Goal: Task Accomplishment & Management: Complete application form

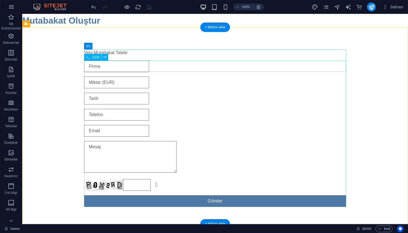
click at [148, 68] on div at bounding box center [215, 67] width 262 height 12
click at [104, 57] on icon at bounding box center [105, 57] width 3 height 6
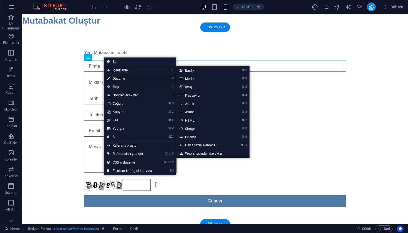
click at [127, 80] on link "⏎ Düzenle" at bounding box center [130, 78] width 52 height 8
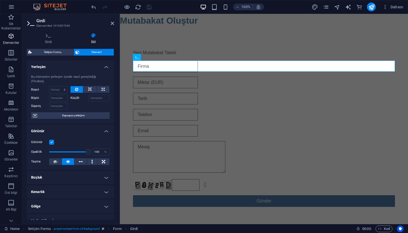
click at [10, 38] on icon "button" at bounding box center [11, 36] width 7 height 7
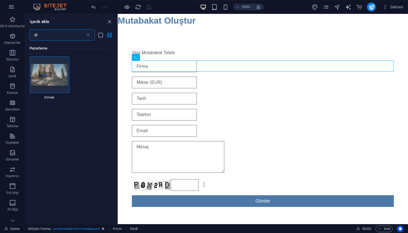
type input "d"
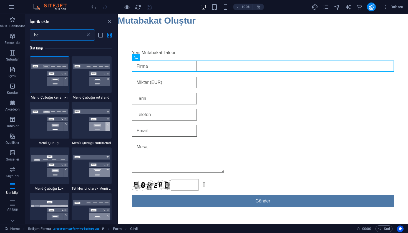
type input "h"
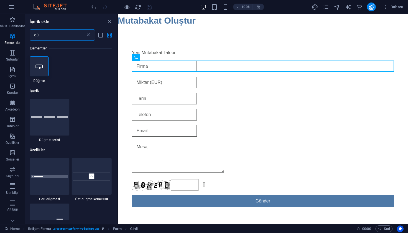
type input "d"
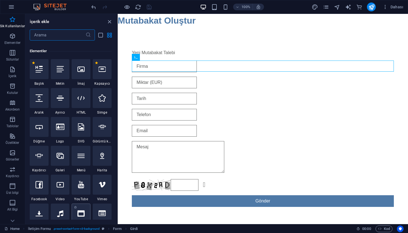
scroll to position [56, 0]
click at [106, 75] on div at bounding box center [102, 70] width 19 height 20
select select "9"
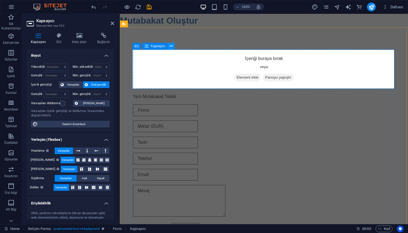
click at [172, 47] on icon at bounding box center [171, 46] width 3 height 6
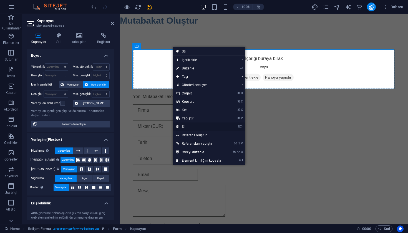
click at [188, 126] on link "⌦ Sil" at bounding box center [199, 126] width 52 height 8
select select "9"
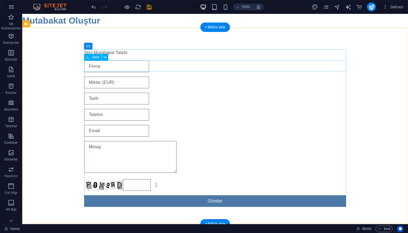
click at [116, 67] on div at bounding box center [215, 67] width 262 height 12
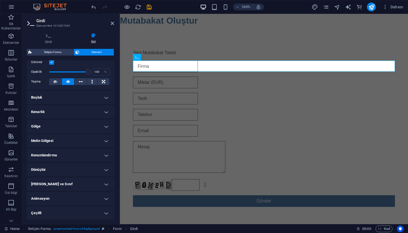
scroll to position [79, 0]
click at [55, 170] on h4 "Dönüştür" at bounding box center [70, 170] width 87 height 13
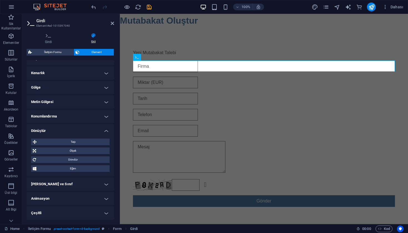
scroll to position [118, 0]
click at [56, 204] on h4 "Animasyon" at bounding box center [70, 198] width 87 height 13
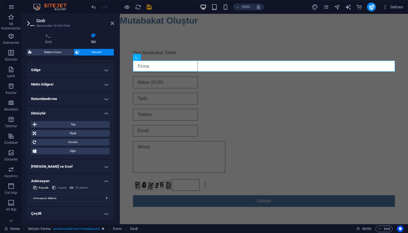
click at [69, 182] on h4 "Animasyon" at bounding box center [70, 179] width 87 height 10
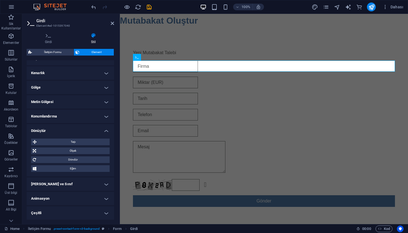
scroll to position [118, 0]
click at [60, 210] on h4 "Çeşitli" at bounding box center [70, 213] width 87 height 13
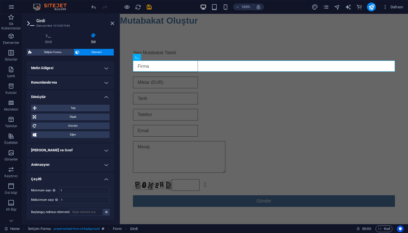
click at [69, 180] on h4 "Çeşitli" at bounding box center [70, 177] width 87 height 10
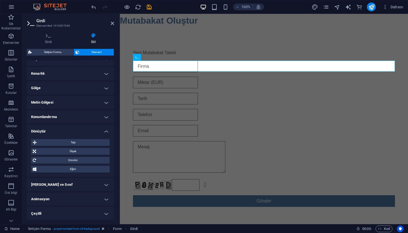
click at [59, 197] on h4 "Animasyon" at bounding box center [70, 198] width 87 height 13
click at [62, 187] on h4 "[PERSON_NAME] ve Sınıf" at bounding box center [70, 184] width 87 height 13
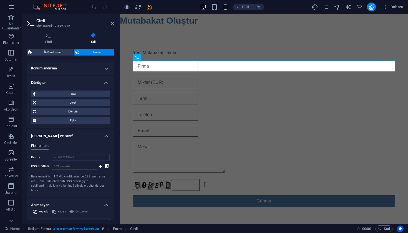
scroll to position [167, 0]
click at [81, 134] on h4 "[PERSON_NAME] ve Sınıf" at bounding box center [70, 134] width 87 height 10
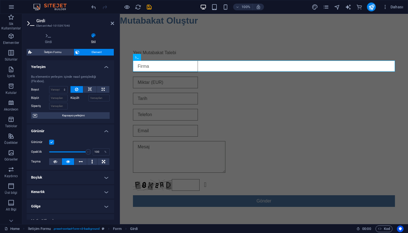
scroll to position [0, 0]
click at [80, 50] on button "Element" at bounding box center [94, 52] width 40 height 7
click at [145, 57] on span "Girdi" at bounding box center [144, 57] width 7 height 3
click at [153, 58] on icon at bounding box center [153, 57] width 3 height 6
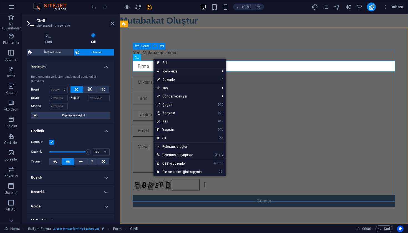
click at [177, 80] on link "⏎ Düzenle" at bounding box center [180, 80] width 52 height 8
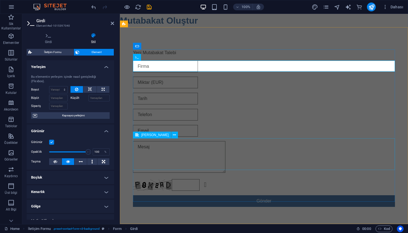
click at [208, 156] on div at bounding box center [264, 158] width 262 height 34
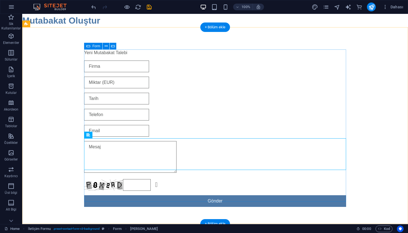
click at [88, 47] on icon at bounding box center [88, 46] width 4 height 7
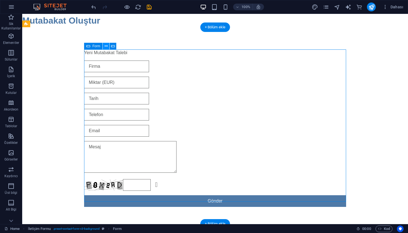
click at [107, 47] on icon at bounding box center [106, 46] width 3 height 6
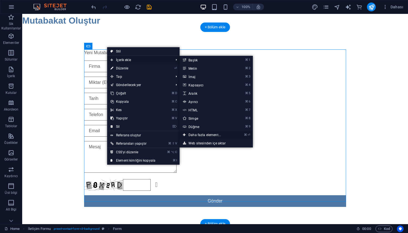
click at [195, 135] on link "⌘ ⏎ Daha fazla element..." at bounding box center [206, 135] width 52 height 8
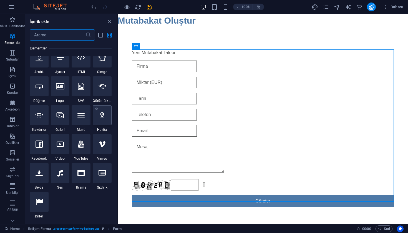
scroll to position [97, 0]
click at [39, 119] on div at bounding box center [39, 116] width 19 height 20
select select "9"
select select "ms"
select select "s"
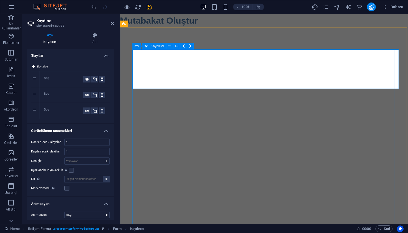
click at [153, 49] on div "Kaydırıcı" at bounding box center [154, 46] width 24 height 7
click at [170, 46] on icon at bounding box center [169, 46] width 3 height 6
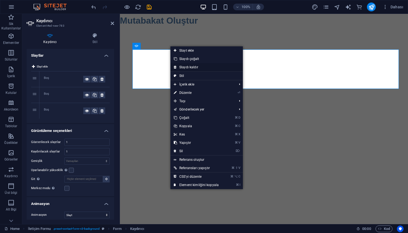
click at [197, 66] on link "Slaydı kaldır" at bounding box center [206, 67] width 72 height 8
select select "9"
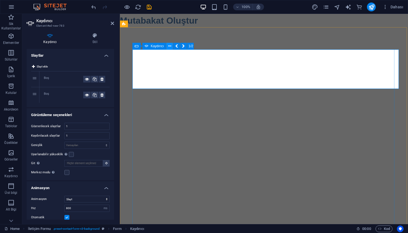
click at [170, 45] on icon at bounding box center [169, 46] width 3 height 6
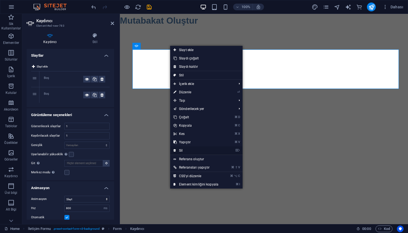
click at [183, 148] on link "⌦ Sil" at bounding box center [196, 150] width 52 height 8
select select "9"
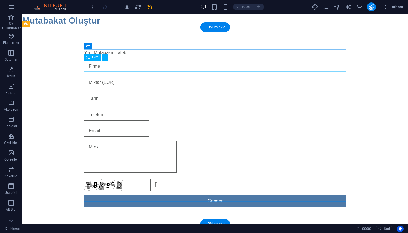
click at [99, 64] on div at bounding box center [215, 67] width 262 height 12
click at [104, 59] on icon at bounding box center [105, 57] width 3 height 6
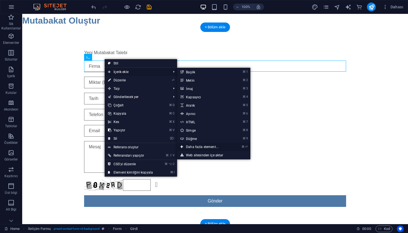
click at [195, 149] on link "⌘ ⏎ Daha fazla element..." at bounding box center [203, 147] width 52 height 8
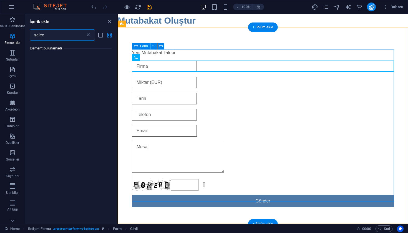
scroll to position [0, 0]
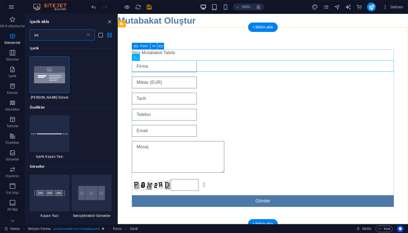
type input "s"
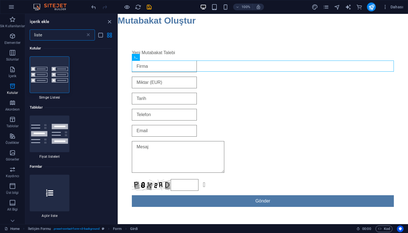
scroll to position [57, 0]
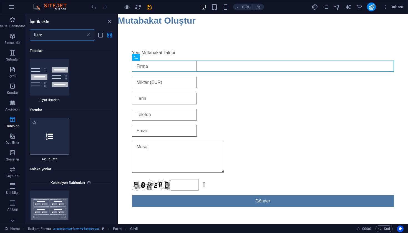
type input "liste"
click at [53, 134] on div at bounding box center [50, 136] width 40 height 37
select select "9"
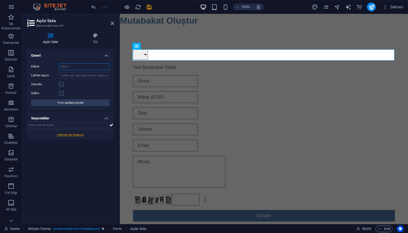
click at [76, 66] on input "Etiket" at bounding box center [84, 66] width 51 height 7
type input "Firma"
select select "9"
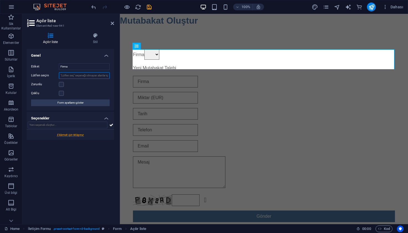
click at [76, 75] on input "Lütfen seçin" at bounding box center [84, 75] width 51 height 7
click at [61, 85] on label at bounding box center [61, 84] width 5 height 5
click at [0, 0] on input "Zorunlu" at bounding box center [0, 0] width 0 height 0
select select "9"
click at [83, 75] on input "Lütfen seçin" at bounding box center [84, 75] width 51 height 7
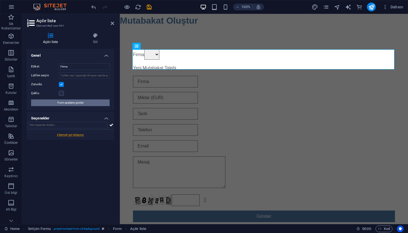
click at [76, 104] on span "Form ayarlarını göster" at bounding box center [70, 102] width 26 height 7
select select "9"
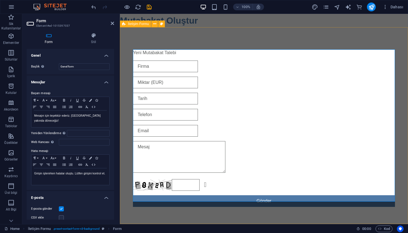
click at [209, 39] on div "Yeni Mutabakat [PERSON_NAME]sız mı? Yeni yükle Gönder" at bounding box center [264, 128] width 288 height 202
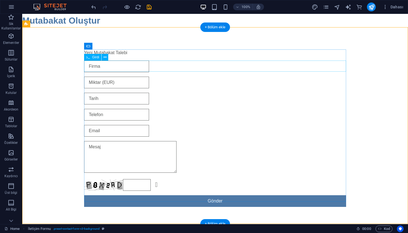
click at [152, 67] on div at bounding box center [215, 67] width 262 height 12
click at [117, 53] on div "Yeni Mutabakat Talebi" at bounding box center [215, 52] width 262 height 7
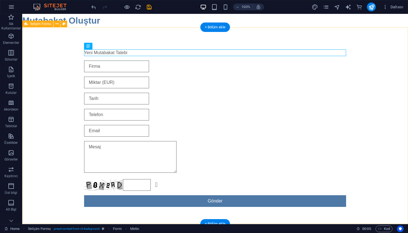
click at [145, 43] on div "Yeni Mutabakat [PERSON_NAME]sız mı? Yeni yükle Gönder" at bounding box center [215, 128] width 386 height 202
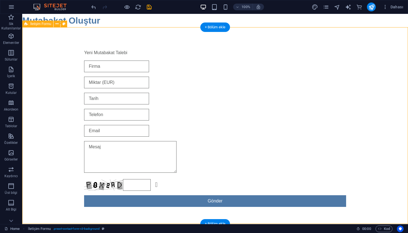
click at [117, 48] on div "Yeni Mutabakat [PERSON_NAME]sız mı? Yeni yükle Gönder" at bounding box center [215, 128] width 386 height 202
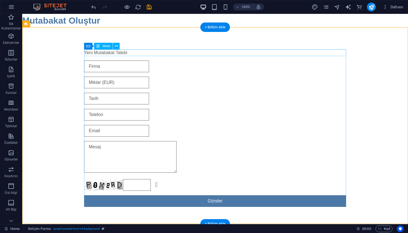
click at [117, 54] on div "Yeni Mutabakat Talebi" at bounding box center [215, 52] width 262 height 7
click at [87, 46] on icon at bounding box center [88, 46] width 4 height 7
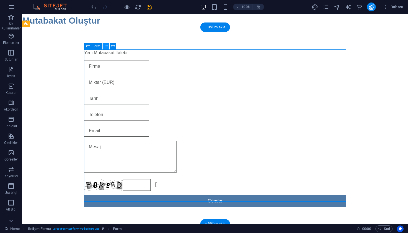
click at [107, 46] on icon at bounding box center [106, 46] width 3 height 6
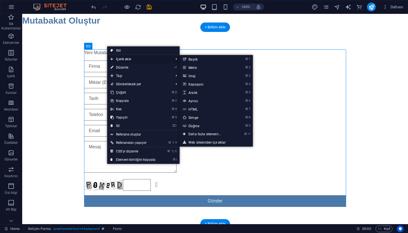
click at [128, 59] on span "İçerik ekle" at bounding box center [139, 59] width 64 height 8
click at [203, 134] on link "⌘ ⏎ Daha fazla element..." at bounding box center [206, 134] width 52 height 8
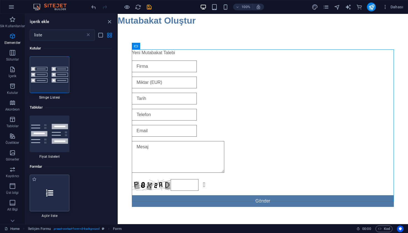
click at [53, 182] on div at bounding box center [50, 193] width 40 height 37
select select "9"
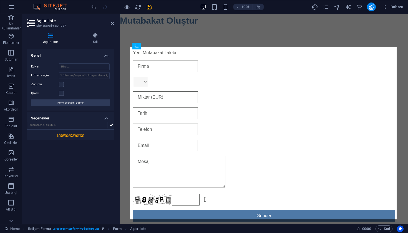
drag, startPoint x: 176, startPoint y: 52, endPoint x: 173, endPoint y: 85, distance: 33.8
select select "9"
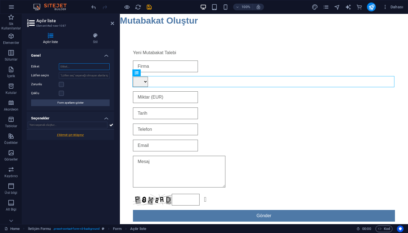
click at [72, 65] on input "Etiket" at bounding box center [84, 66] width 51 height 7
type input "Firma"
select select "9"
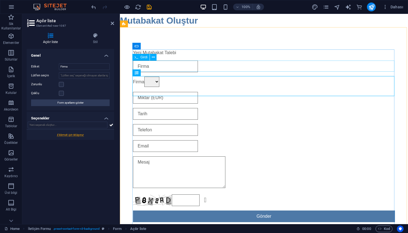
click at [197, 67] on div at bounding box center [264, 67] width 262 height 12
select select "9"
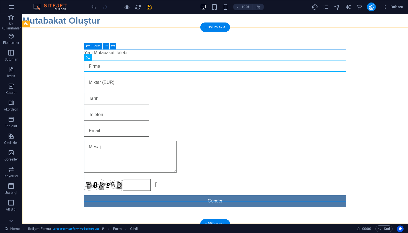
click at [106, 58] on div "Yeni Mutabakat [PERSON_NAME]sız mı? Yeni yükle Gönder" at bounding box center [215, 128] width 262 height 162
click at [105, 66] on div at bounding box center [215, 67] width 262 height 12
click at [106, 58] on icon at bounding box center [105, 57] width 3 height 6
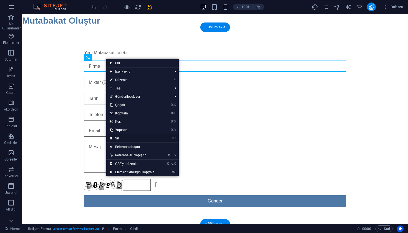
click at [130, 136] on link "⌦ Sil" at bounding box center [132, 138] width 52 height 8
select select "9"
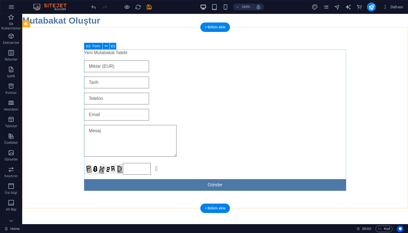
select select "9"
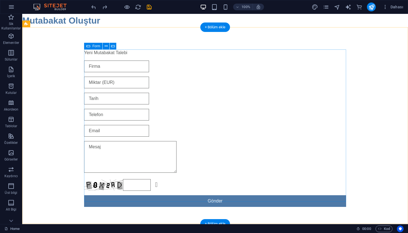
select select "9"
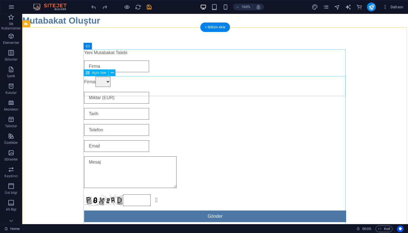
click at [109, 87] on div "Firma" at bounding box center [215, 82] width 262 height 11
click at [114, 72] on icon at bounding box center [112, 73] width 3 height 6
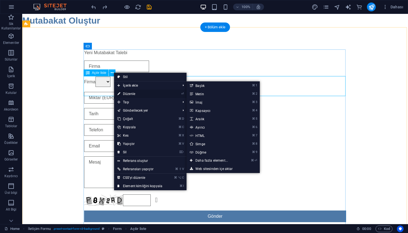
click at [130, 92] on link "⏎ Düzenle" at bounding box center [140, 94] width 52 height 8
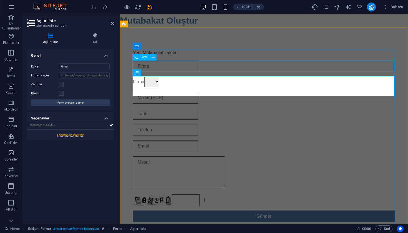
click at [153, 68] on div at bounding box center [264, 67] width 262 height 12
select select "9"
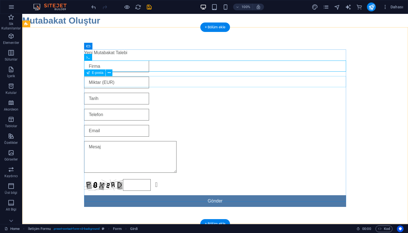
select select "9"
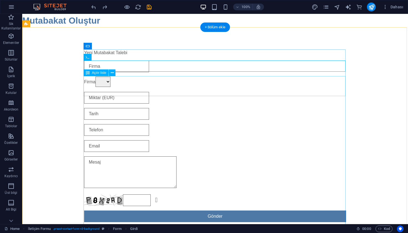
click at [141, 87] on div "Firma" at bounding box center [215, 82] width 262 height 11
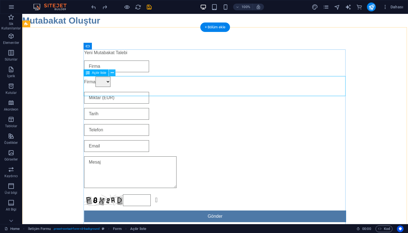
click at [113, 73] on icon at bounding box center [112, 73] width 3 height 6
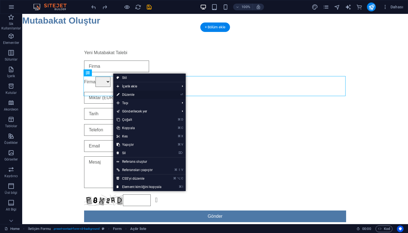
click at [127, 97] on link "⏎ Düzenle" at bounding box center [139, 95] width 52 height 8
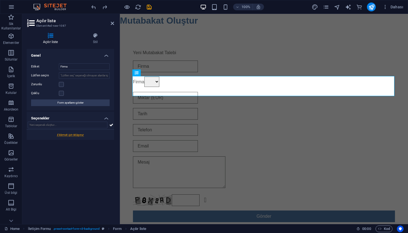
click at [70, 136] on div at bounding box center [70, 135] width 87 height 10
select select "9"
click at [80, 136] on input "Yeni seçenek" at bounding box center [88, 137] width 42 height 7
click at [72, 138] on input "Yeni seçenek" at bounding box center [88, 137] width 42 height 7
click at [88, 138] on input "Yeni seçenek" at bounding box center [88, 137] width 42 height 7
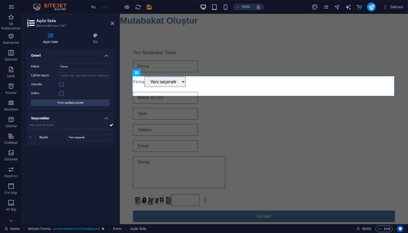
click at [112, 125] on icon at bounding box center [111, 125] width 4 height 7
select select "9"
click at [89, 161] on div "Genel Etiket Firma Lütfen seçin Zorunlu Çoklu Form ayarlarını göster Seçenekler…" at bounding box center [70, 134] width 87 height 171
click at [57, 152] on label "Başlık" at bounding box center [53, 153] width 28 height 7
click at [67, 152] on input "Başlık" at bounding box center [88, 153] width 42 height 7
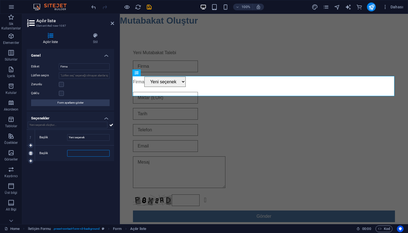
click at [31, 154] on icon at bounding box center [30, 153] width 2 height 3
select select "9"
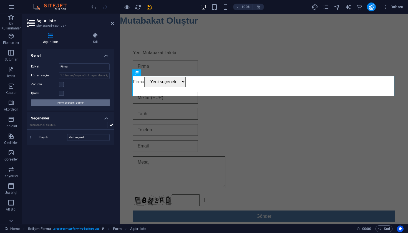
click at [77, 102] on span "Form ayarlarını göster" at bounding box center [70, 102] width 26 height 7
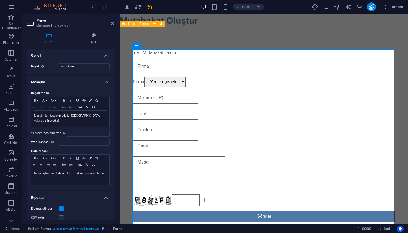
click at [122, 110] on div "Yeni Mutabakat Talebi Firma Yeni seçenek Okunaksız mı? Yeni yükle Gönder" at bounding box center [264, 135] width 288 height 217
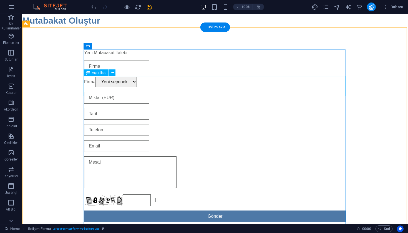
click at [120, 87] on div "Firma Yeni seçenek" at bounding box center [215, 82] width 262 height 11
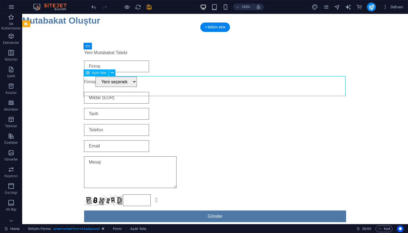
click at [120, 87] on div "Firma Yeni seçenek" at bounding box center [215, 82] width 262 height 11
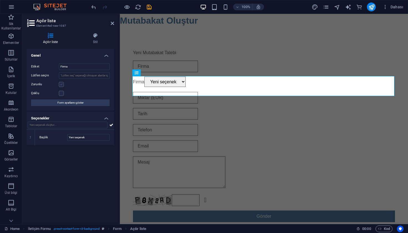
click at [62, 86] on label at bounding box center [61, 84] width 5 height 5
click at [0, 0] on input "Zorunlu" at bounding box center [0, 0] width 0 height 0
select select "9"
click at [198, 132] on div at bounding box center [264, 130] width 262 height 12
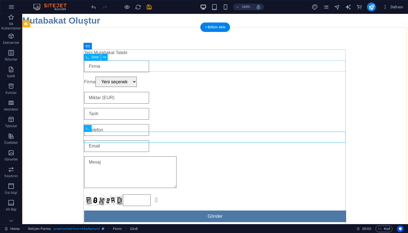
click at [123, 69] on div at bounding box center [215, 67] width 262 height 12
click at [106, 58] on icon at bounding box center [104, 57] width 3 height 6
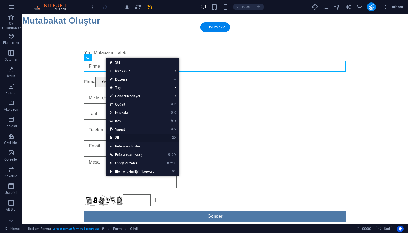
click at [124, 139] on link "⌦ Sil" at bounding box center [132, 138] width 52 height 8
select select "9"
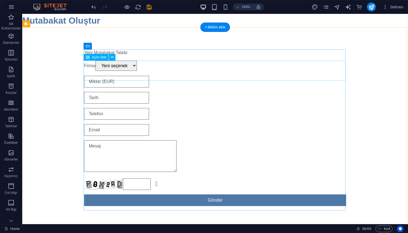
click at [126, 71] on div "Firma Yeni seçenek" at bounding box center [215, 66] width 262 height 11
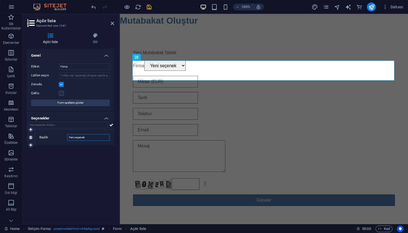
click at [81, 137] on input "Yeni seçenek" at bounding box center [88, 137] width 42 height 7
select select "9"
click at [72, 180] on div "Genel Etiket Firma Lütfen seçin Zorunlu Çoklu Form ayarlarını göster Seçenekler…" at bounding box center [70, 134] width 87 height 171
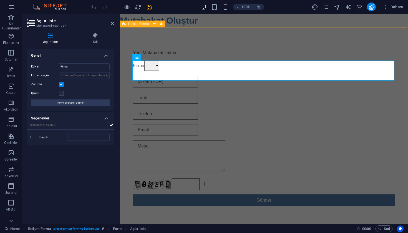
click at [128, 128] on div "Yeni Mutabakat Talebi Firma Okunaksız mı? Yeni yükle Gönder" at bounding box center [264, 127] width 288 height 201
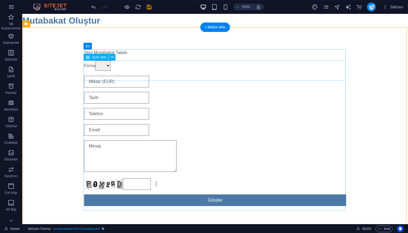
click at [103, 58] on span "Açılır liste" at bounding box center [99, 57] width 14 height 3
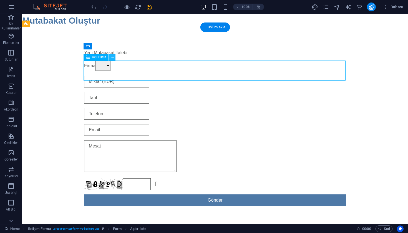
click at [112, 58] on icon at bounding box center [112, 57] width 3 height 6
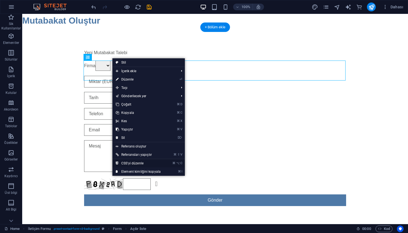
click at [130, 162] on link "⌘ ⌥ C CSS'yi düzenle" at bounding box center [138, 163] width 52 height 8
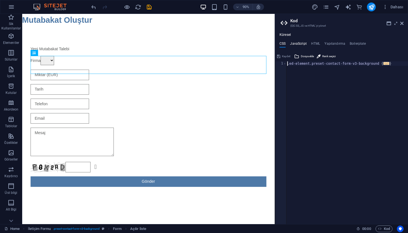
click at [300, 43] on h4 "JavaScript" at bounding box center [298, 45] width 16 height 6
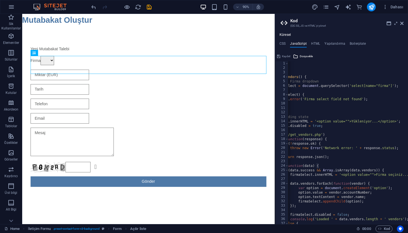
scroll to position [0, 42]
click at [377, 86] on div "( function ( ) { 'use strict' ; function loadVendors ( ) { // Find the Firma dr…" at bounding box center [338, 147] width 184 height 172
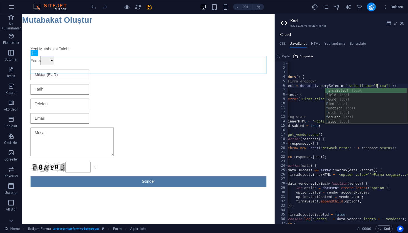
scroll to position [0, 11]
click at [332, 151] on div "( function ( ) { 'use strict' ; function loadVendors ( ) { // Find the Firma dr…" at bounding box center [338, 147] width 184 height 172
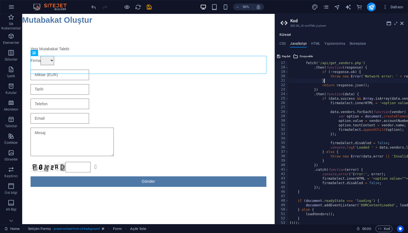
scroll to position [71, 0]
click at [365, 123] on div "fetch ( '/api/get_vendors.php' ) . then ( function ( response ) { if ( ! respon…" at bounding box center [380, 147] width 184 height 172
type textarea "option.value = vendor.accountNumber;"
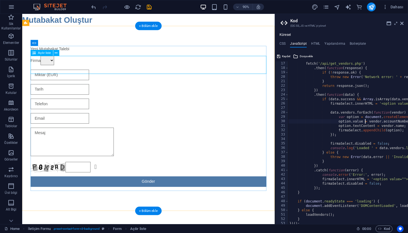
click at [49, 70] on div "Firma" at bounding box center [163, 66] width 262 height 11
click at [55, 52] on icon at bounding box center [56, 52] width 3 height 5
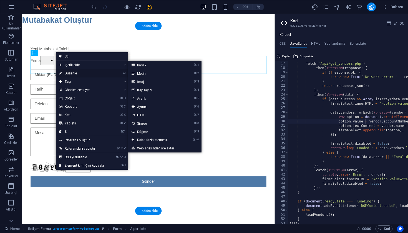
click at [76, 72] on link "⏎ Düzenle" at bounding box center [82, 73] width 52 height 8
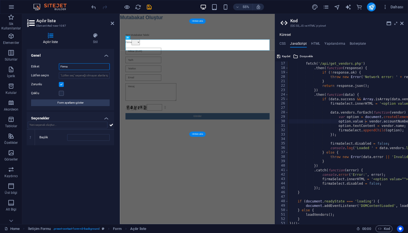
click at [74, 68] on input "Firma" at bounding box center [84, 66] width 51 height 7
click at [256, 228] on html "Skip to main content Mutabakat Oluştur Yeni Mutabakat Talebi Firma Okunaksız mı…" at bounding box center [261, 121] width 282 height 214
click at [150, 11] on div "55% Dahası" at bounding box center [204, 6] width 408 height 13
click at [150, 9] on icon "save" at bounding box center [149, 7] width 6 height 6
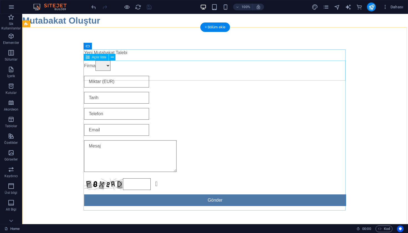
click at [128, 71] on div "Firma" at bounding box center [215, 66] width 262 height 11
click at [342, 71] on div "Firma" at bounding box center [215, 66] width 262 height 11
click at [245, 71] on div "Firma" at bounding box center [215, 66] width 262 height 11
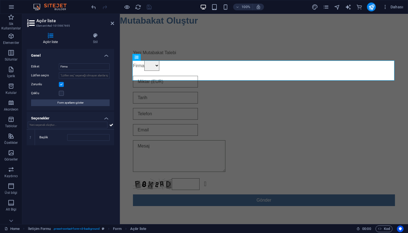
click at [60, 107] on div "Etiket Firma Lütfen seçin Zorunlu Çoklu Form ayarlarını göster" at bounding box center [70, 85] width 87 height 52
click at [66, 105] on span "Form ayarlarını göster" at bounding box center [70, 102] width 26 height 7
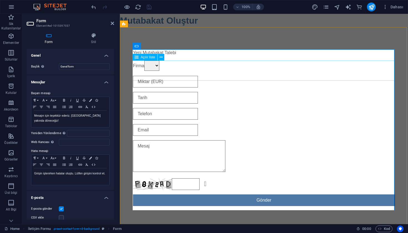
click at [165, 71] on div "Firma" at bounding box center [264, 66] width 262 height 11
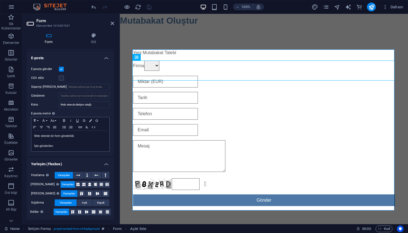
scroll to position [0, 0]
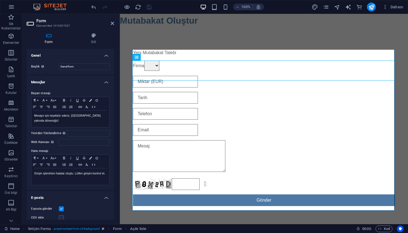
click at [116, 21] on aside "Form Element #ed-1015397037 Form Stil Genel Başlık Form için bir ad tanımla. Ge…" at bounding box center [71, 119] width 98 height 210
click at [113, 23] on icon at bounding box center [112, 23] width 3 height 4
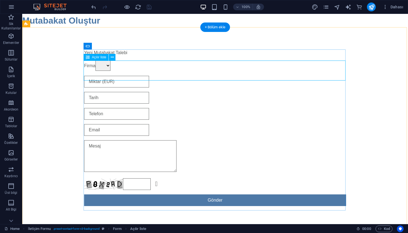
click at [124, 71] on div "Firma" at bounding box center [215, 66] width 262 height 11
click at [112, 58] on icon at bounding box center [112, 57] width 3 height 6
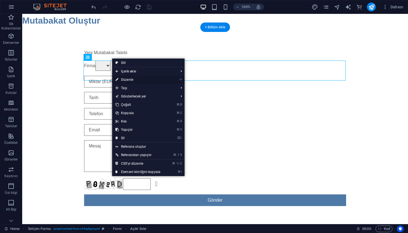
click at [135, 80] on link "⏎ Düzenle" at bounding box center [138, 80] width 52 height 8
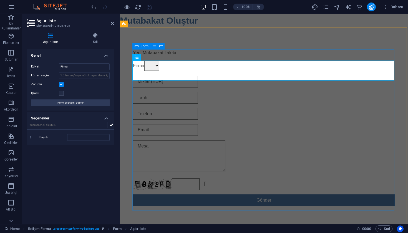
click at [164, 84] on div "Yeni Mutabakat Talebi Firma Okunaksız mı? Yeni yükle Gönder" at bounding box center [264, 127] width 262 height 161
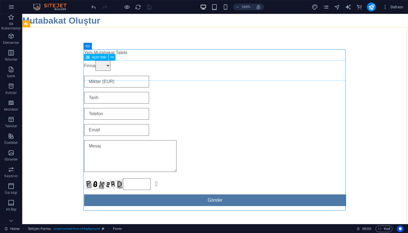
click at [156, 71] on div "Firma" at bounding box center [215, 66] width 262 height 11
click at [111, 56] on icon at bounding box center [112, 57] width 3 height 6
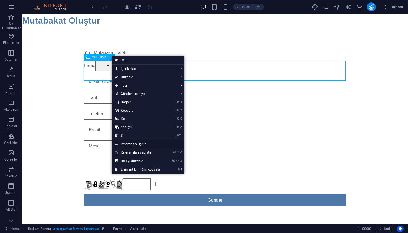
click at [140, 143] on link "Referans oluştur" at bounding box center [148, 144] width 72 height 8
select select "9"
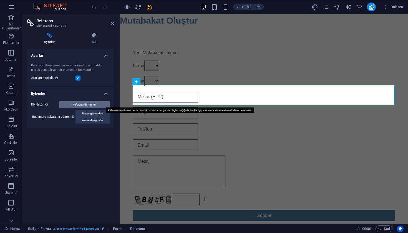
click at [87, 105] on span "Referansı dönüştür" at bounding box center [84, 104] width 23 height 7
select select "9"
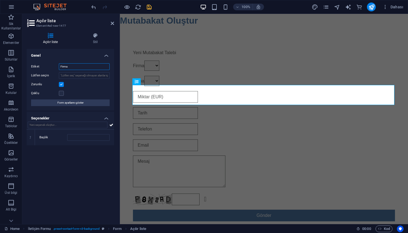
click at [72, 66] on input "Firma" at bounding box center [84, 66] width 51 height 7
click at [72, 74] on input "Lütfen seçin" at bounding box center [84, 75] width 51 height 7
click at [74, 85] on div "Zorunlu" at bounding box center [70, 84] width 79 height 7
click at [90, 39] on h4 "Stil" at bounding box center [95, 39] width 37 height 12
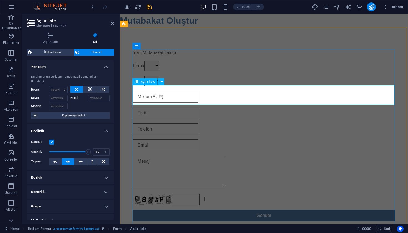
click at [175, 87] on div "Firma" at bounding box center [264, 81] width 262 height 11
click at [126, 84] on div "Yeni Mutabakat Talebi Firma Firma Okunaksız mı? Yeni yükle Gönder" at bounding box center [264, 135] width 288 height 216
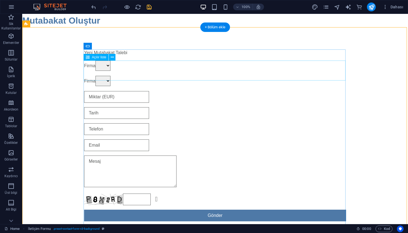
click at [123, 71] on div "Firma" at bounding box center [215, 66] width 262 height 11
click at [111, 58] on icon at bounding box center [112, 57] width 3 height 6
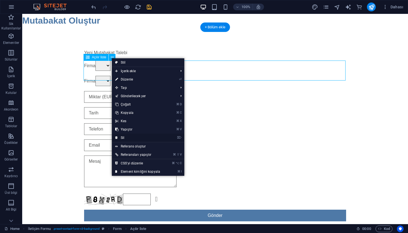
click at [125, 136] on link "⌦ Sil" at bounding box center [138, 138] width 52 height 8
select select "9"
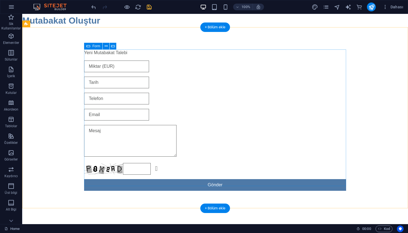
select select "9"
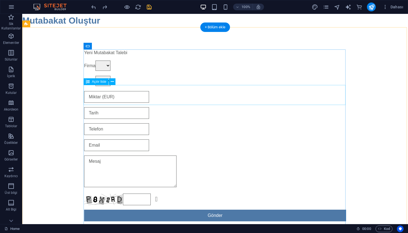
click at [110, 87] on div "Firma" at bounding box center [215, 81] width 262 height 11
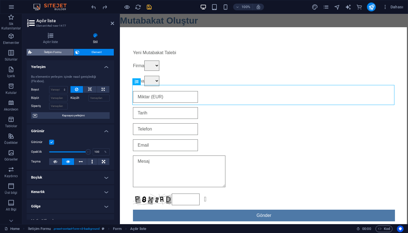
click at [62, 52] on span "İletişim Formu" at bounding box center [53, 52] width 38 height 7
select select "rem"
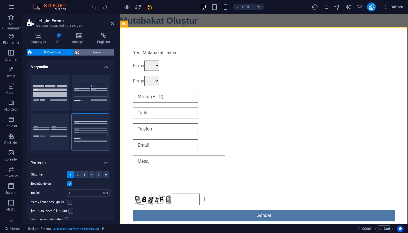
click at [89, 53] on span "Element" at bounding box center [96, 52] width 31 height 7
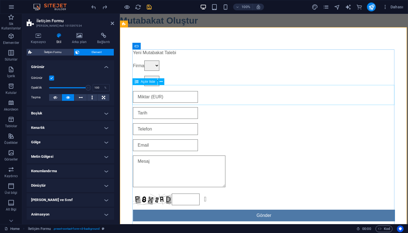
click at [151, 87] on div "Firma" at bounding box center [264, 81] width 262 height 11
click at [161, 81] on icon at bounding box center [161, 82] width 3 height 6
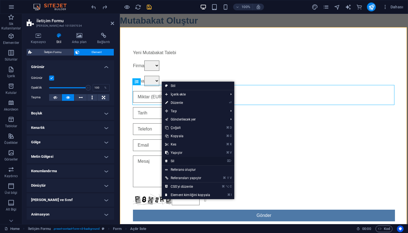
click at [171, 162] on link "⌦ Sil" at bounding box center [188, 161] width 52 height 8
select select "9"
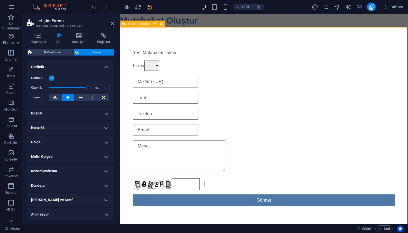
click at [158, 44] on div "Yeni Mutabakat Talebi Firma Okunaksız mı? Yeni yükle Gönder" at bounding box center [264, 127] width 288 height 201
click at [111, 22] on icon at bounding box center [112, 23] width 3 height 4
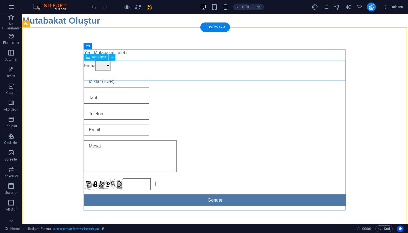
click at [343, 71] on div "Firma" at bounding box center [215, 66] width 262 height 11
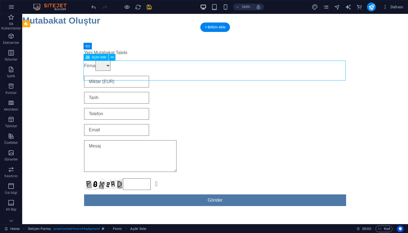
click at [336, 71] on div "Firma" at bounding box center [215, 66] width 262 height 11
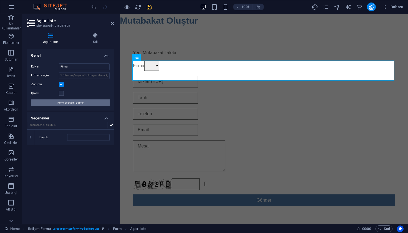
click at [64, 102] on span "Form ayarlarını göster" at bounding box center [70, 102] width 26 height 7
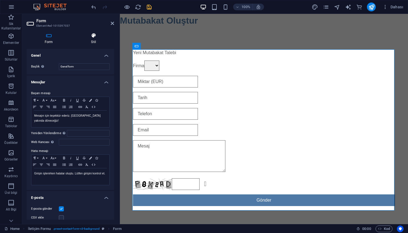
click at [91, 36] on icon at bounding box center [93, 36] width 41 height 6
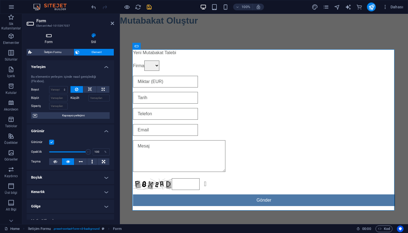
click at [49, 36] on icon at bounding box center [49, 36] width 44 height 6
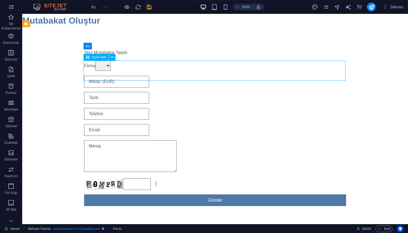
drag, startPoint x: 45, startPoint y: 76, endPoint x: 143, endPoint y: 76, distance: 97.5
click at [143, 71] on div "Firma" at bounding box center [215, 66] width 262 height 11
click at [114, 58] on icon at bounding box center [112, 57] width 3 height 6
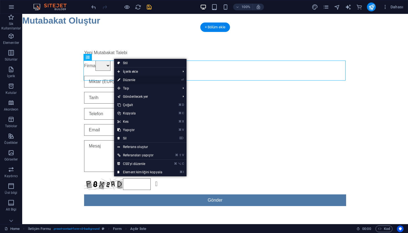
click at [147, 82] on link "⏎ Düzenle" at bounding box center [140, 80] width 52 height 8
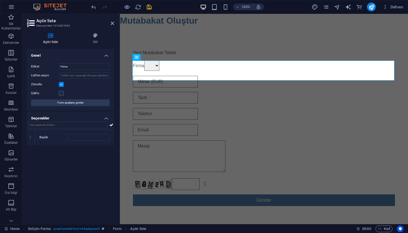
drag, startPoint x: 72, startPoint y: 26, endPoint x: 37, endPoint y: 27, distance: 35.3
click at [37, 27] on h3 "Element #ed-1015987695" at bounding box center [69, 25] width 67 height 5
drag, startPoint x: 37, startPoint y: 27, endPoint x: 67, endPoint y: 26, distance: 30.3
click at [67, 26] on h3 "Element #ed-1015987695" at bounding box center [69, 25] width 67 height 5
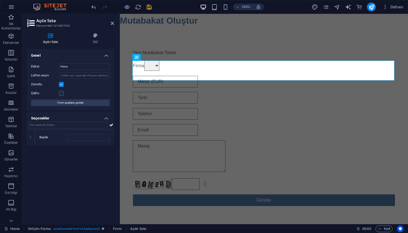
click at [67, 26] on h3 "Element #ed-1015987695" at bounding box center [69, 25] width 67 height 5
click at [59, 26] on h3 "Element #ed-1015987695" at bounding box center [69, 25] width 67 height 5
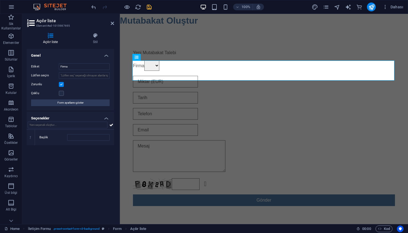
click at [59, 26] on h3 "Element #ed-1015987695" at bounding box center [69, 25] width 67 height 5
drag, startPoint x: 63, startPoint y: 26, endPoint x: 49, endPoint y: 27, distance: 14.2
click at [49, 27] on h3 "Element #ed-1015987695" at bounding box center [69, 25] width 67 height 5
click at [71, 137] on input "Başlık" at bounding box center [88, 137] width 42 height 7
type input "Firma"
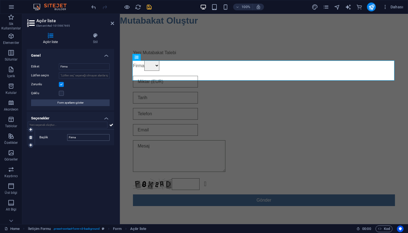
select select "9"
click at [91, 190] on div "Genel Etiket Firma Lütfen seçin Zorunlu Çoklu Form ayarlarını göster Seçenekler…" at bounding box center [70, 134] width 87 height 171
click at [112, 125] on icon at bounding box center [111, 125] width 4 height 7
select select "9"
click at [31, 152] on icon at bounding box center [30, 153] width 2 height 3
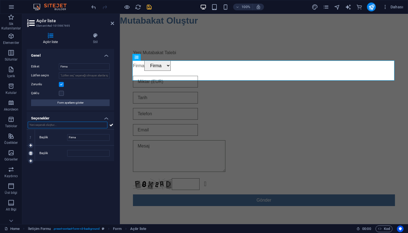
select select "9"
click at [52, 177] on div "Genel Etiket Firma Lütfen seçin Zorunlu Çoklu Form ayarlarını göster Seçenekler…" at bounding box center [70, 134] width 87 height 171
click at [242, 21] on div "Mutabakat Oluştur" at bounding box center [264, 20] width 288 height 13
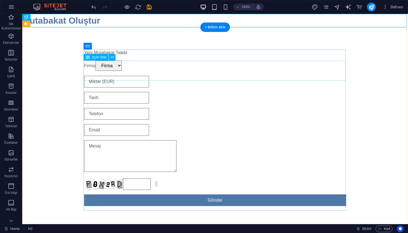
click at [125, 71] on div "Firma Firma" at bounding box center [215, 66] width 262 height 11
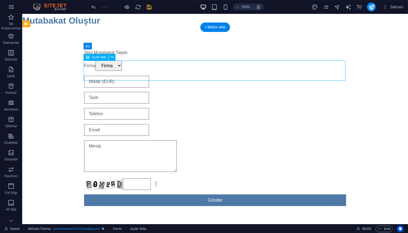
click at [343, 71] on div "Firma Firma" at bounding box center [215, 66] width 262 height 11
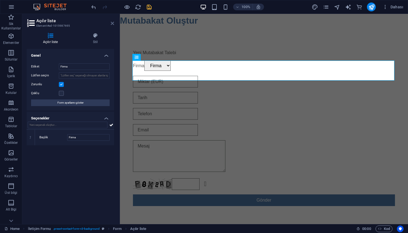
click at [112, 24] on icon at bounding box center [112, 23] width 3 height 4
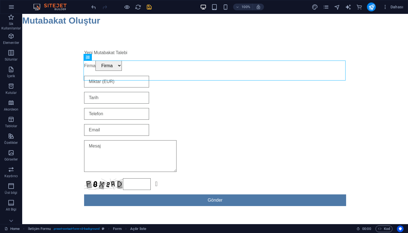
click at [149, 10] on div at bounding box center [121, 6] width 62 height 9
click at [151, 5] on icon "save" at bounding box center [149, 7] width 6 height 6
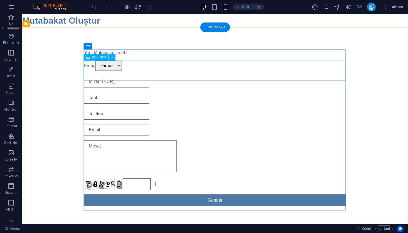
click at [105, 71] on div "Firma Firma" at bounding box center [215, 66] width 262 height 11
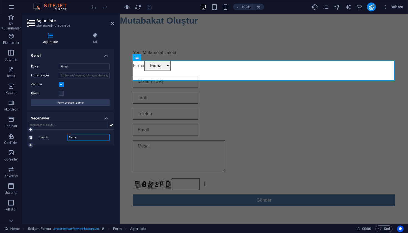
click at [100, 139] on input "Firma" at bounding box center [88, 137] width 42 height 7
click at [102, 148] on div "Genel Etiket Firma Lütfen seçin Zorunlu Çoklu Form ayarlarını göster Seçenekler…" at bounding box center [70, 134] width 87 height 171
click at [165, 71] on div "Firma Firma" at bounding box center [264, 66] width 262 height 11
click at [115, 24] on aside "Açılır liste Element #ed-1015987695 Açılır liste Stil Genel Etiket Firma Lütfen…" at bounding box center [71, 119] width 98 height 210
click at [112, 23] on icon at bounding box center [112, 23] width 3 height 4
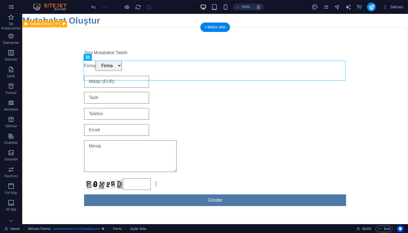
click at [54, 80] on div "Yeni Mutabakat Talebi Firma Firma Okunaksız mı? Yeni yükle Gönder" at bounding box center [215, 127] width 386 height 201
